Goal: Obtain resource: Obtain resource

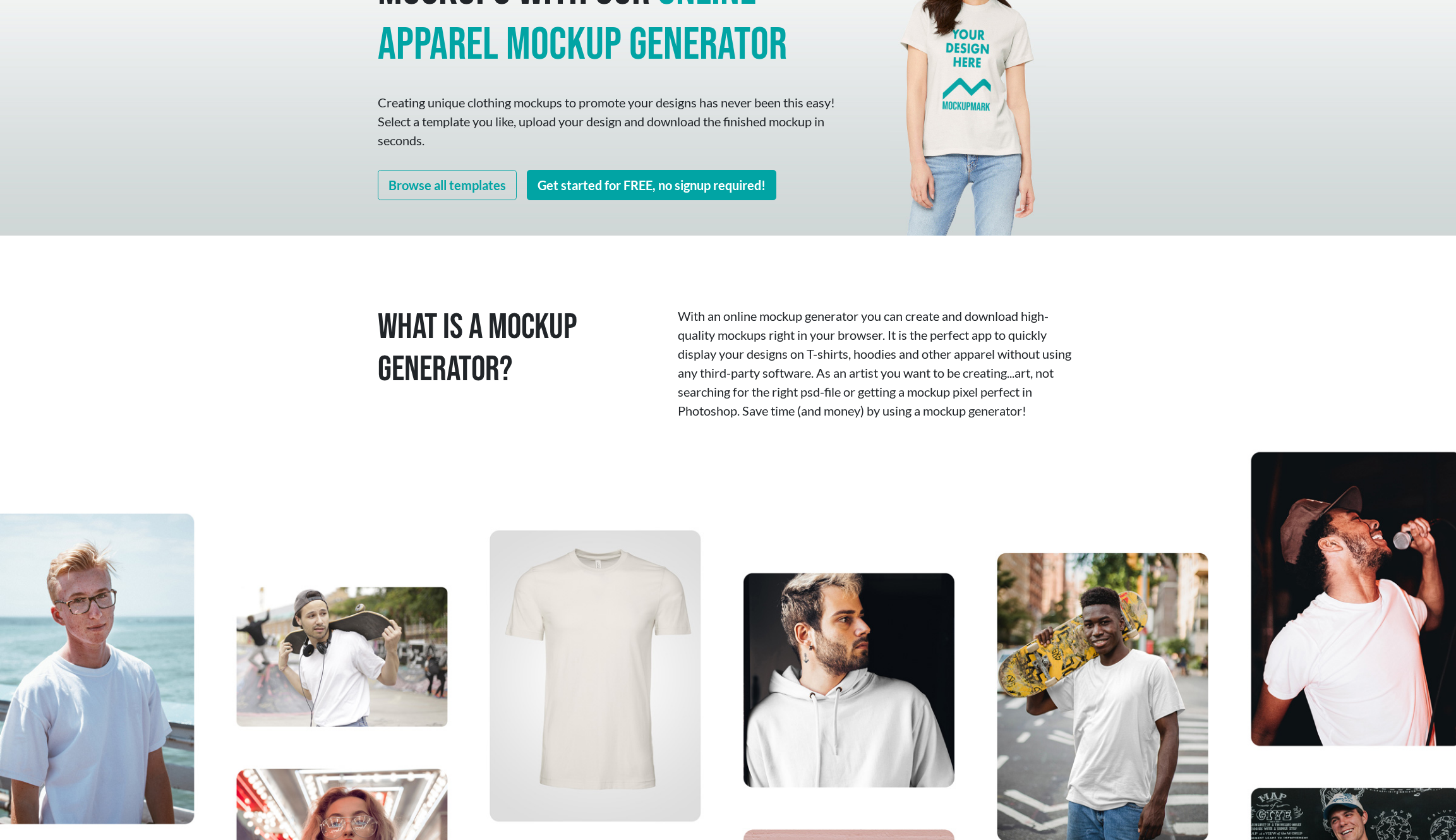
scroll to position [142, 0]
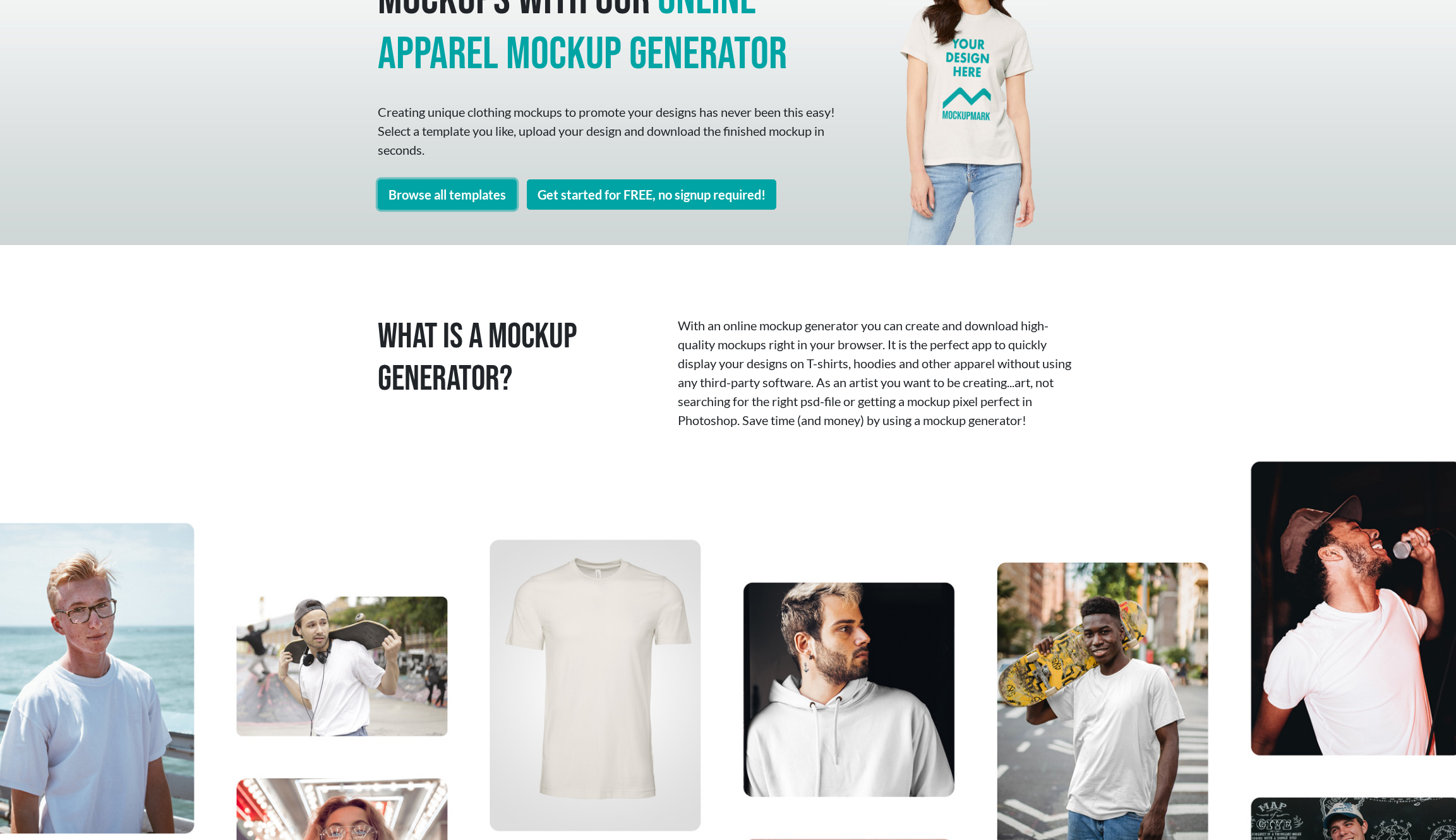
click at [436, 200] on link "Browse all templates" at bounding box center [447, 195] width 139 height 31
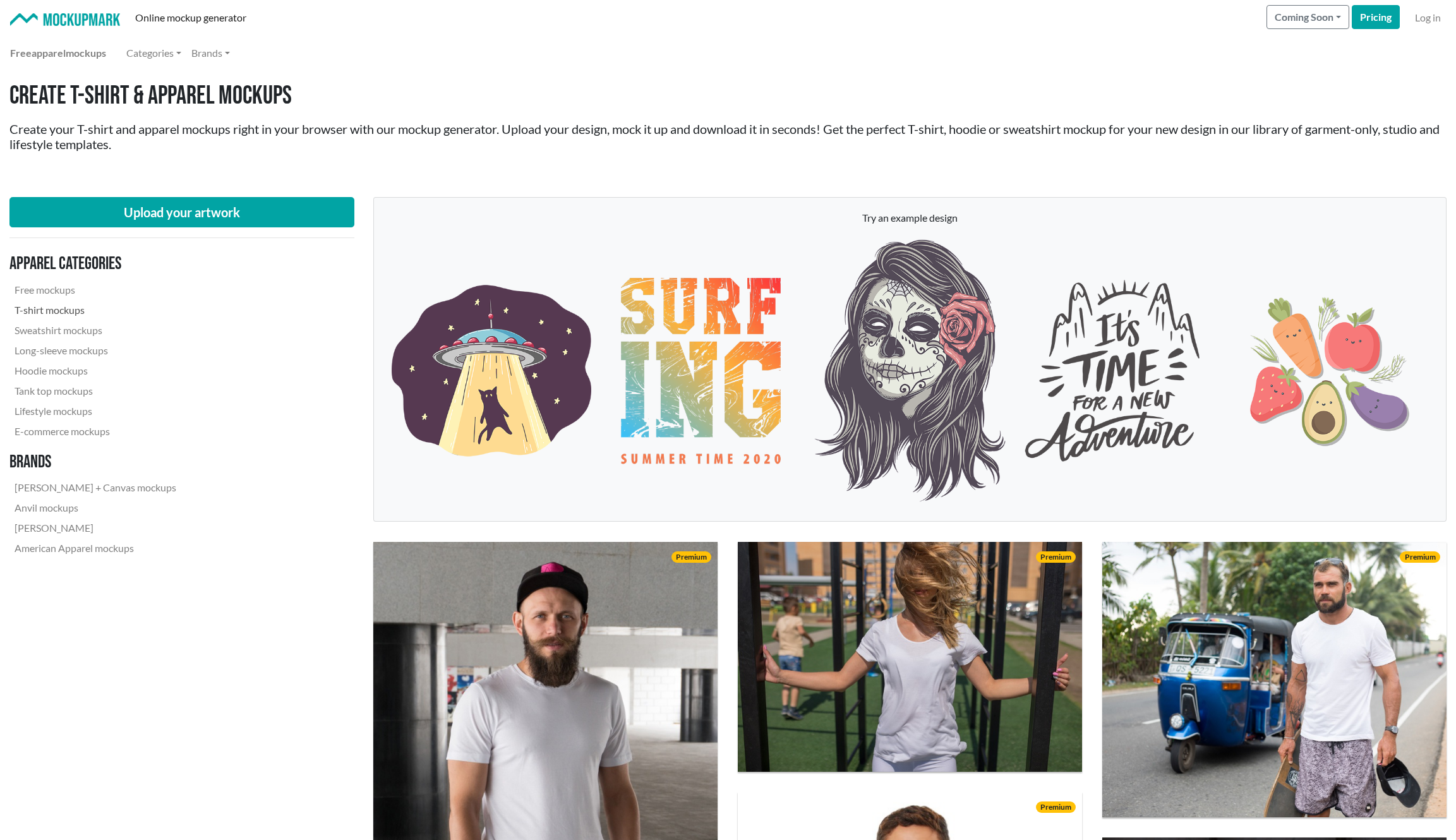
click at [33, 307] on link "T-shirt mockups" at bounding box center [95, 310] width 172 height 21
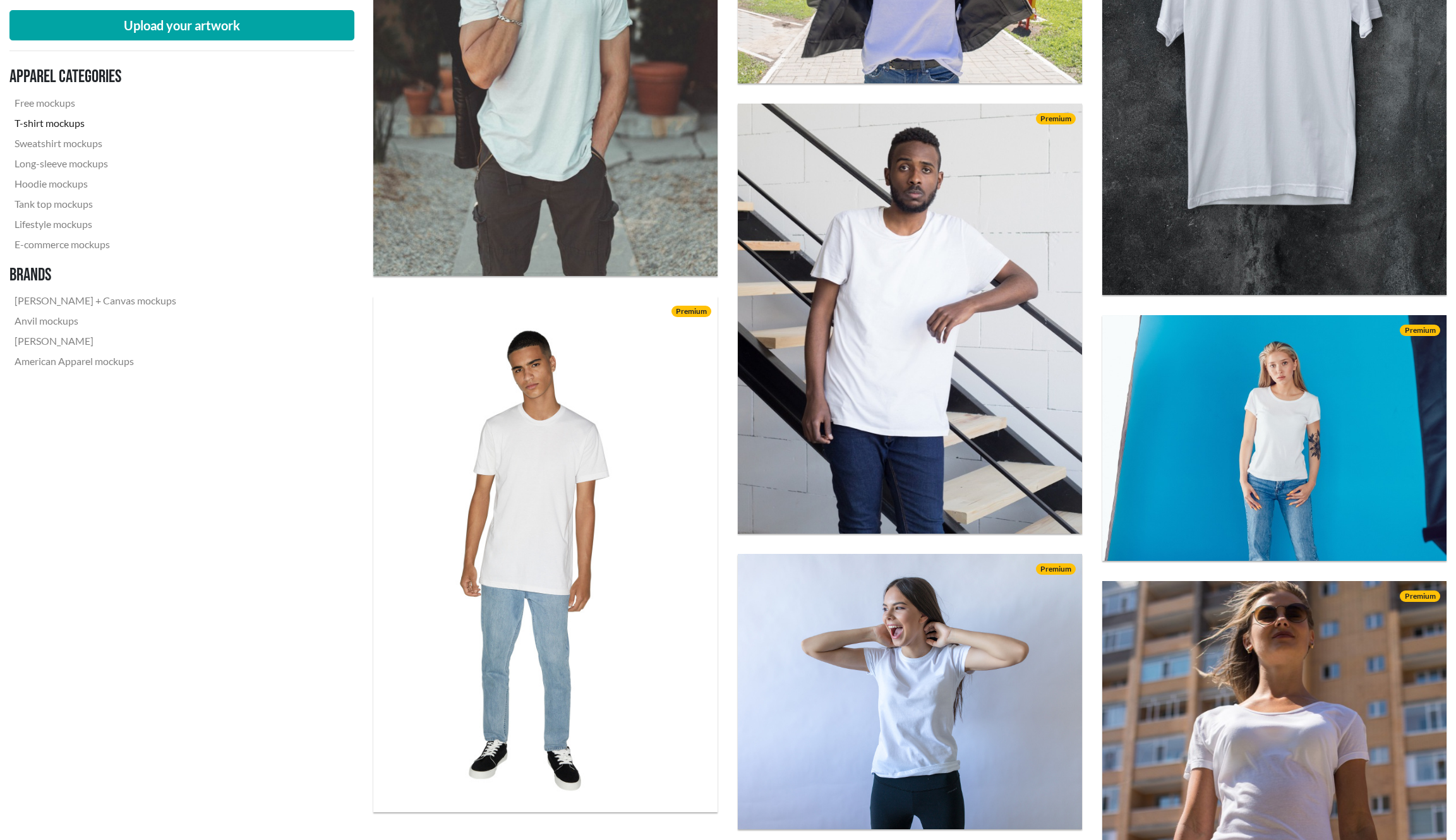
scroll to position [3814, 0]
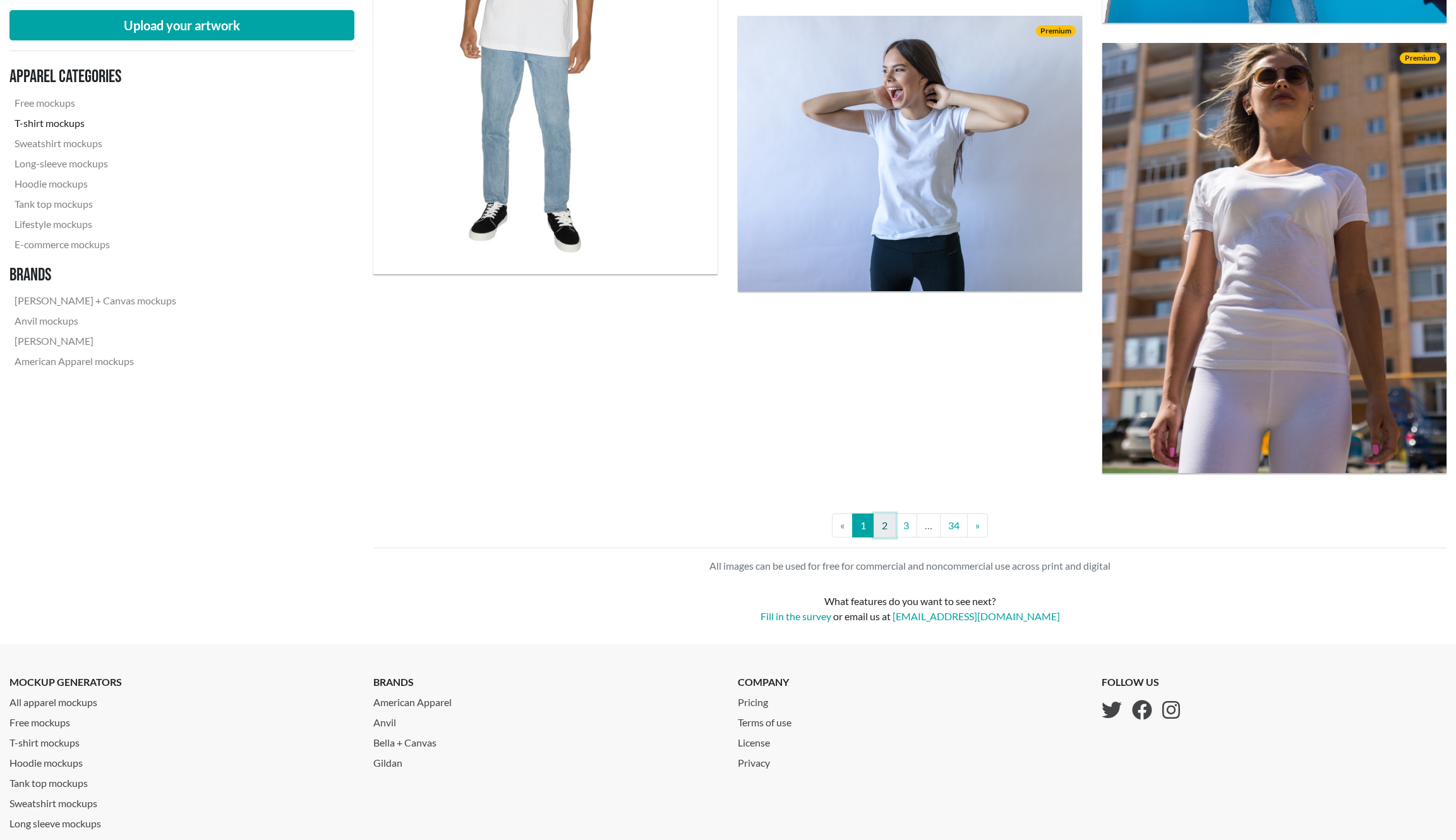
click at [881, 529] on link "2" at bounding box center [884, 525] width 22 height 24
